Goal: Information Seeking & Learning: Find specific page/section

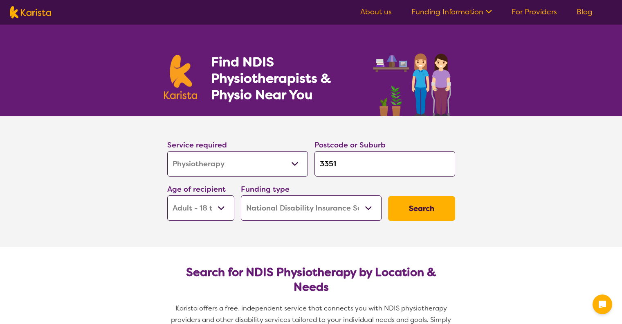
select select "Physiotherapy"
select select "AD"
select select "NDIS"
select select "Physiotherapy"
select select "AD"
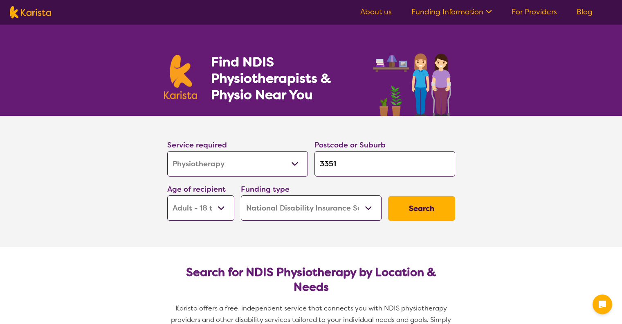
select select "NDIS"
click at [266, 157] on select "Allied Health Assistant Assessment ([MEDICAL_DATA] or [MEDICAL_DATA]) Behaviour…" at bounding box center [237, 163] width 141 height 25
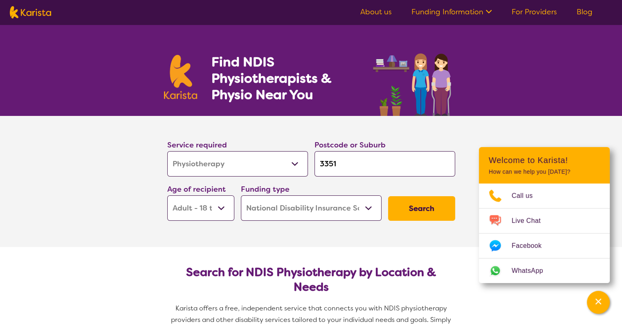
select select "Support worker"
click at [167, 151] on select "Allied Health Assistant Assessment ([MEDICAL_DATA] or [MEDICAL_DATA]) Behaviour…" at bounding box center [237, 163] width 141 height 25
select select "Support worker"
click at [343, 164] on input "3351" at bounding box center [385, 163] width 141 height 25
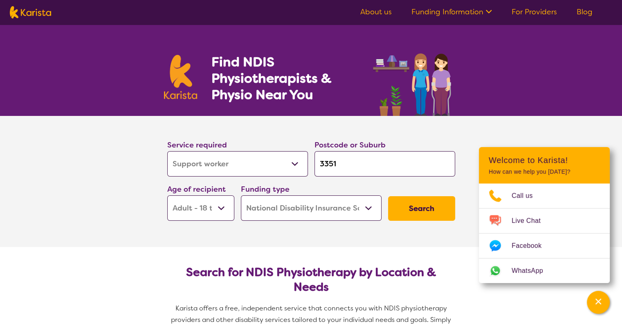
click at [343, 164] on input "3351" at bounding box center [385, 163] width 141 height 25
type input "c"
type input "ch"
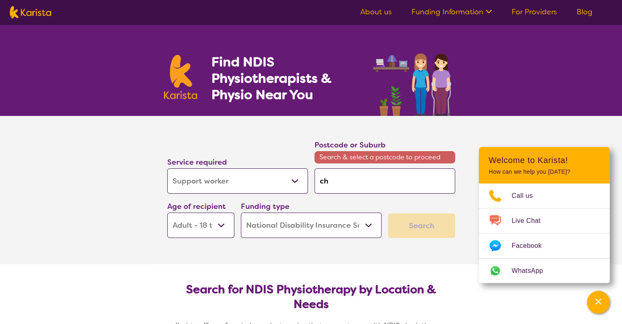
type input "che"
type input "chel"
type input "chels"
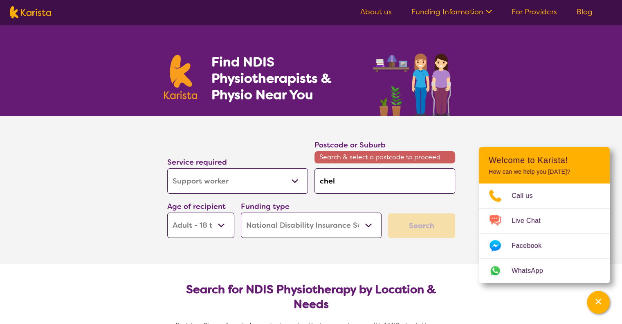
type input "chels"
type input "chelse"
type input "[PERSON_NAME]"
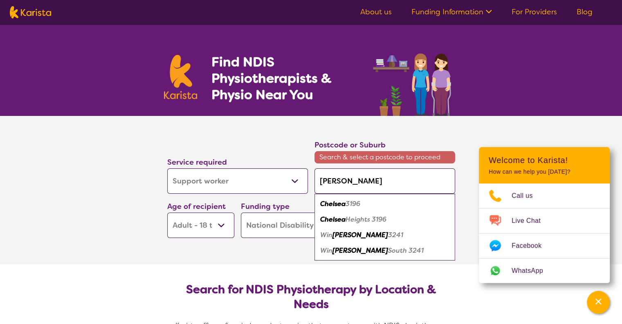
click at [347, 203] on em "3196" at bounding box center [353, 203] width 15 height 9
type input "3196"
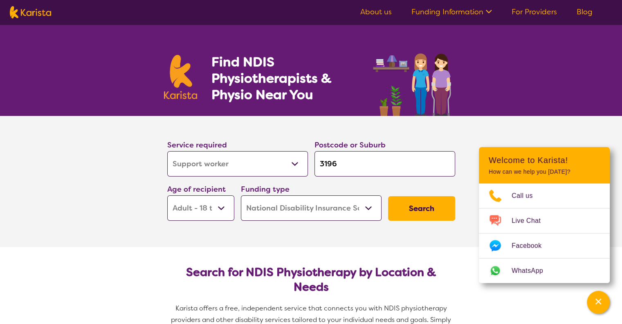
scroll to position [51, 0]
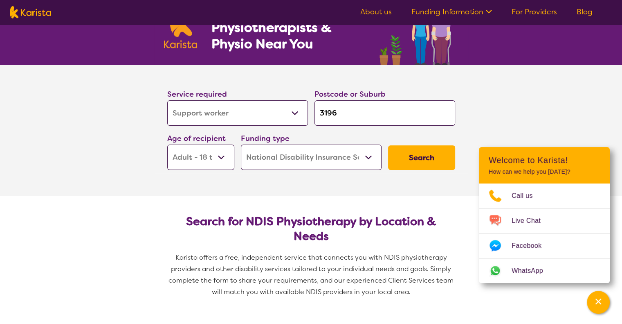
click at [423, 157] on button "Search" at bounding box center [421, 157] width 67 height 25
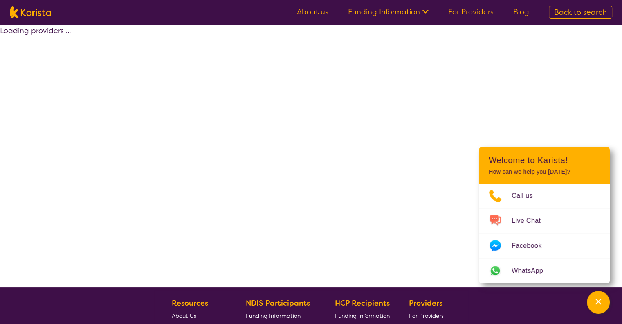
select select "by_score"
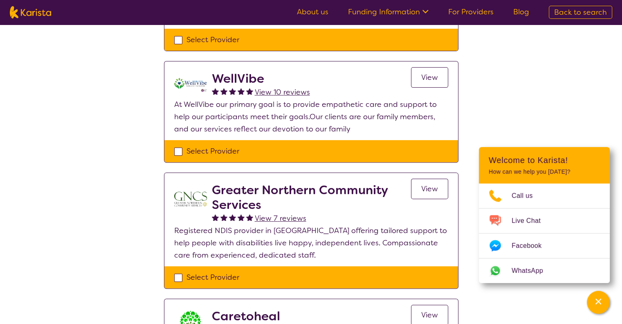
scroll to position [287, 0]
